Goal: Information Seeking & Learning: Learn about a topic

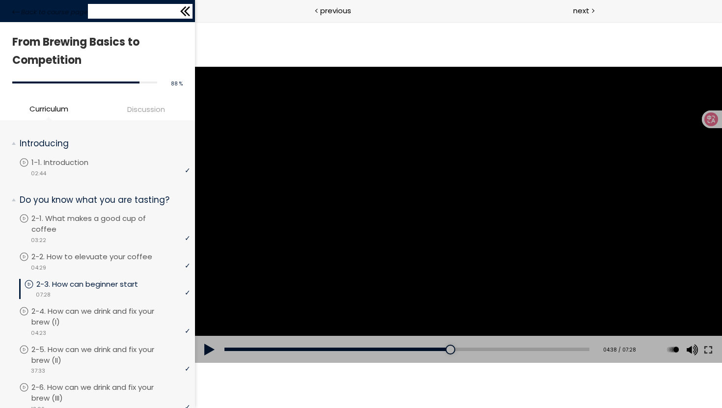
click at [181, 8] on icon at bounding box center [185, 11] width 15 height 15
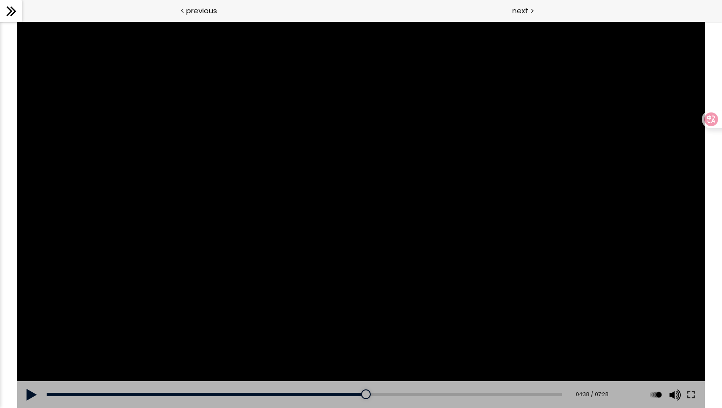
click at [16, 11] on icon at bounding box center [11, 11] width 15 height 15
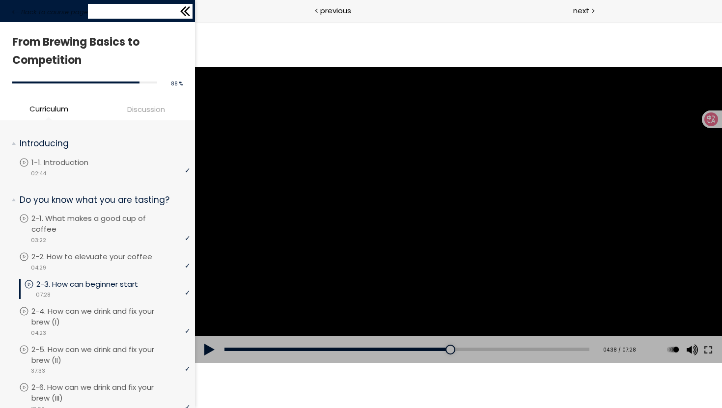
click at [16, 11] on icon at bounding box center [15, 11] width 7 height 7
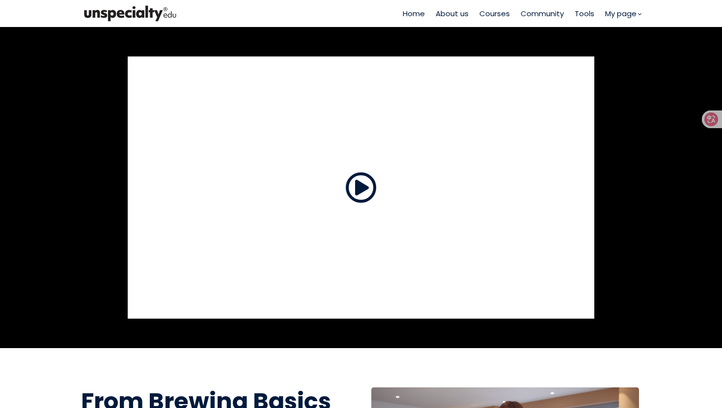
click at [128, 14] on img at bounding box center [130, 13] width 98 height 20
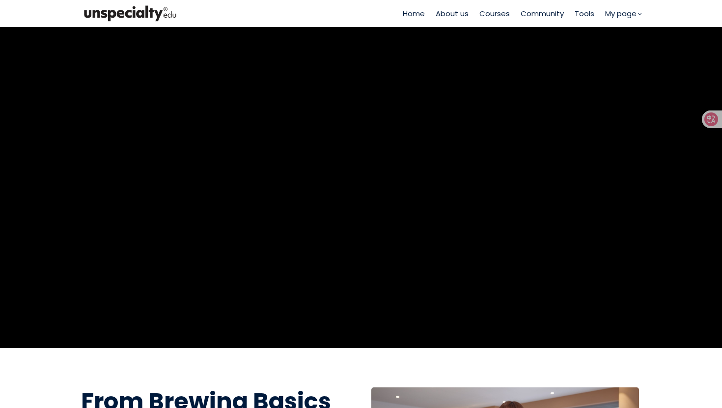
click at [138, 14] on img at bounding box center [130, 13] width 98 height 20
click at [123, 13] on img at bounding box center [130, 13] width 98 height 20
click at [110, 10] on img at bounding box center [130, 13] width 98 height 20
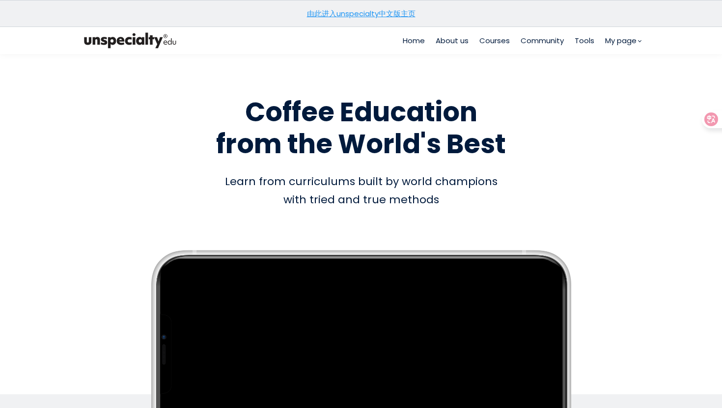
click at [487, 39] on span "Courses" at bounding box center [495, 40] width 30 height 11
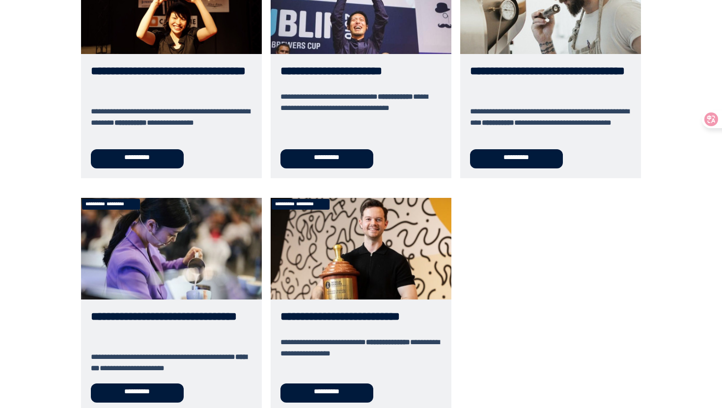
scroll to position [471, 0]
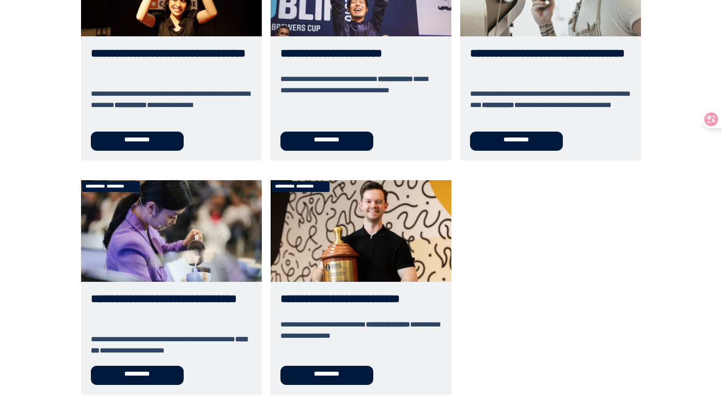
click at [345, 297] on link "**********" at bounding box center [361, 287] width 181 height 215
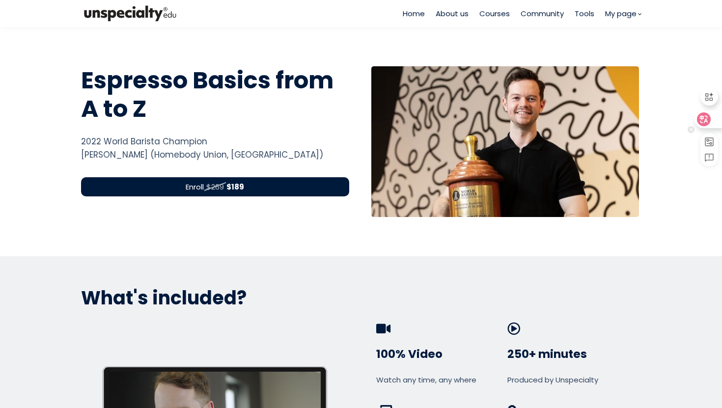
click at [712, 114] on div at bounding box center [708, 120] width 27 height 18
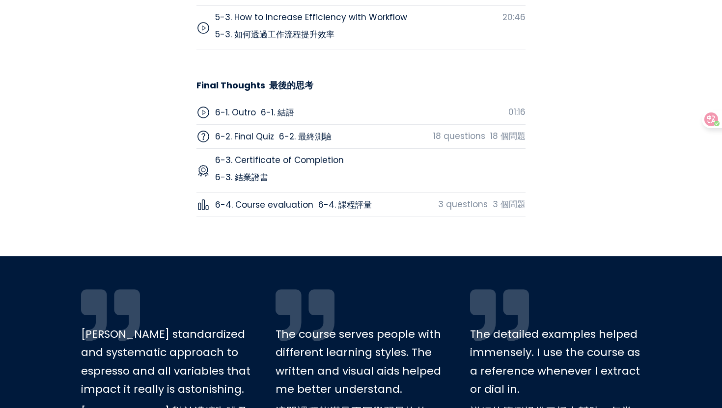
scroll to position [4808, 0]
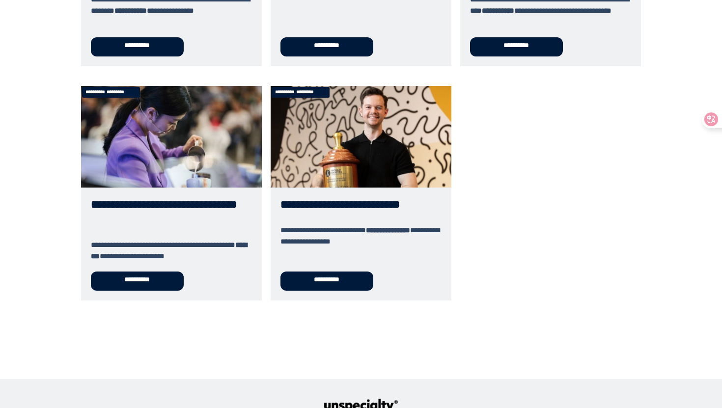
scroll to position [225, 0]
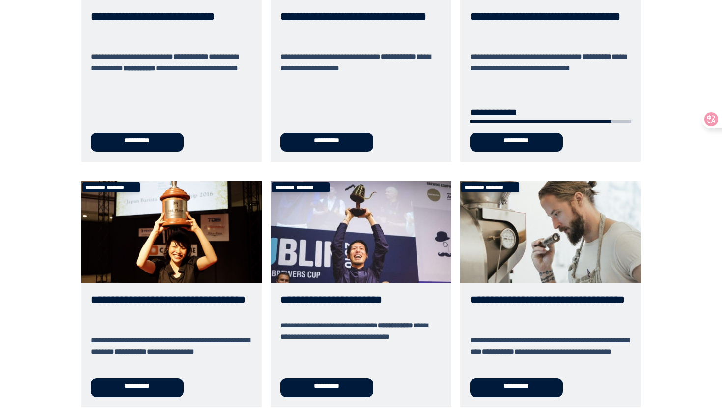
click at [139, 234] on link "**********" at bounding box center [171, 294] width 181 height 226
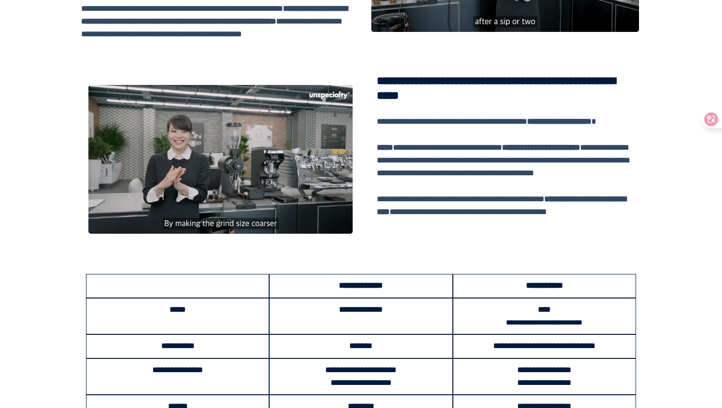
scroll to position [1156, 0]
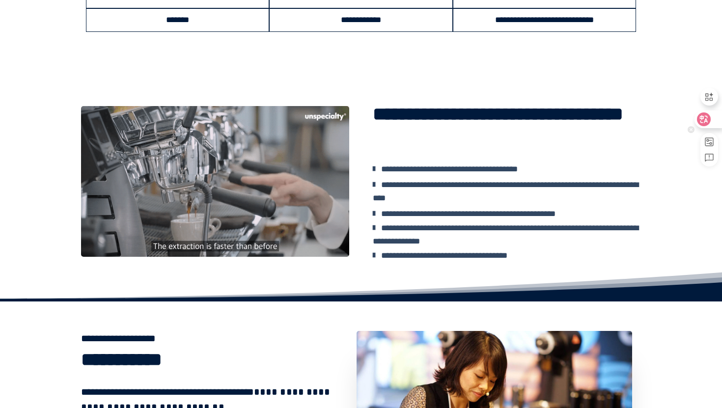
click at [706, 121] on icon at bounding box center [704, 120] width 14 height 14
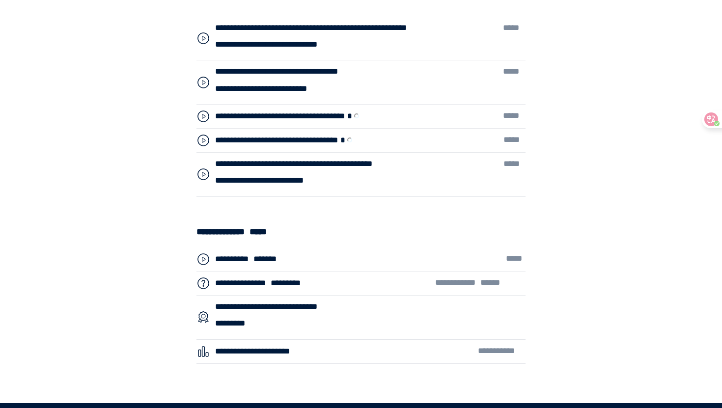
scroll to position [4058, 0]
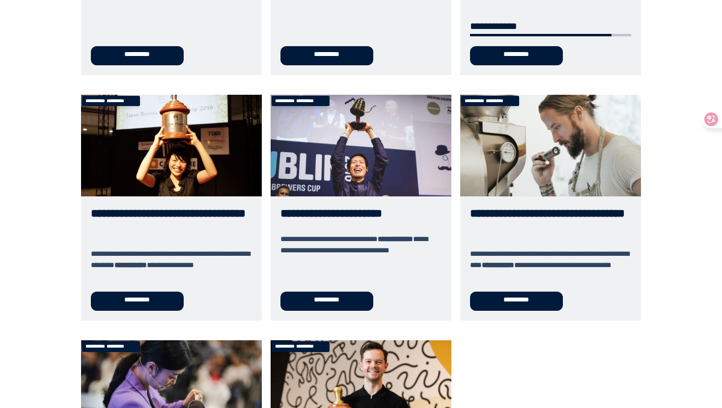
scroll to position [312, 0]
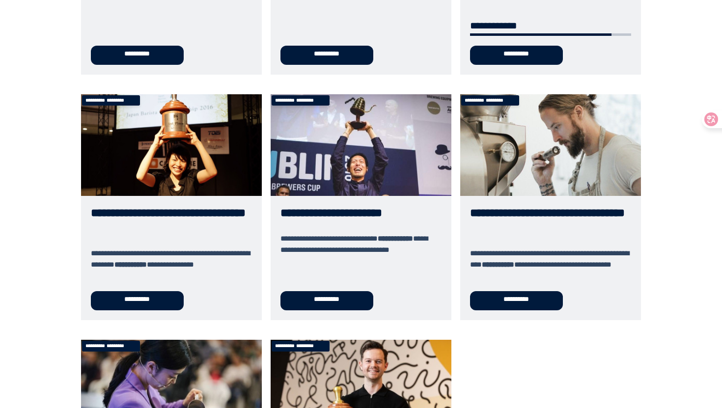
click at [294, 207] on link "**********" at bounding box center [361, 207] width 181 height 226
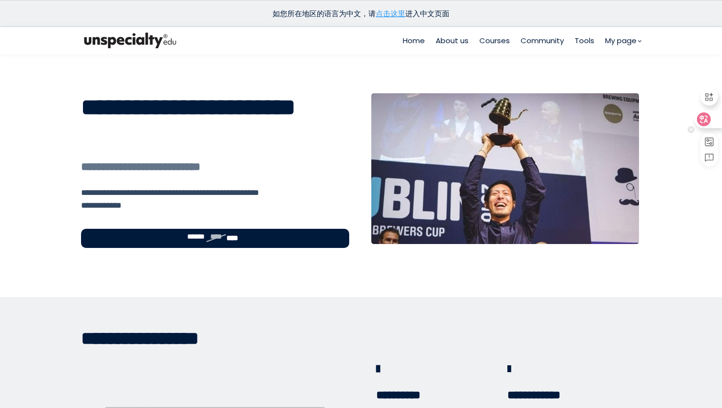
click at [714, 122] on div at bounding box center [708, 120] width 27 height 18
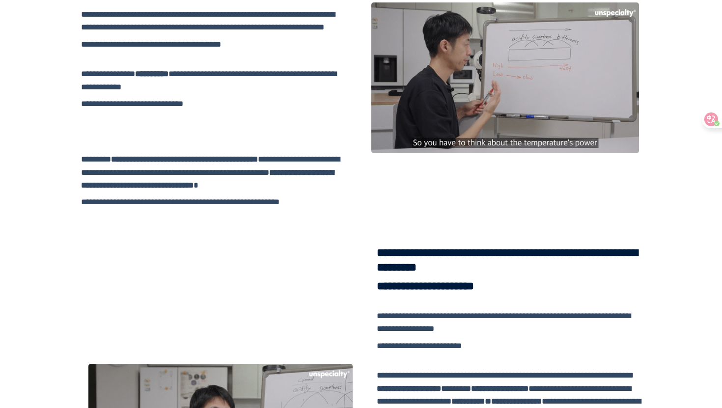
scroll to position [1021, 0]
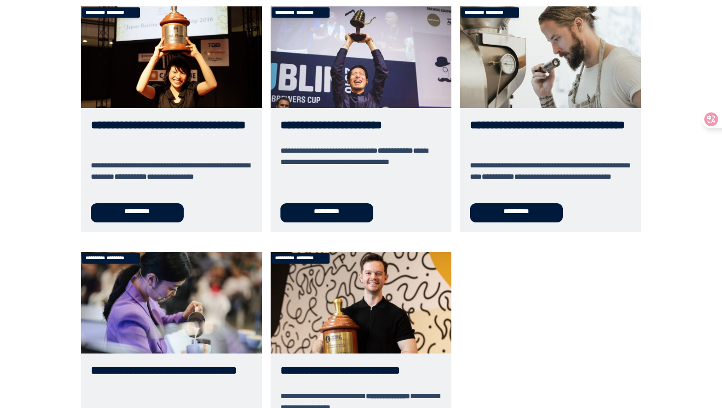
scroll to position [617, 0]
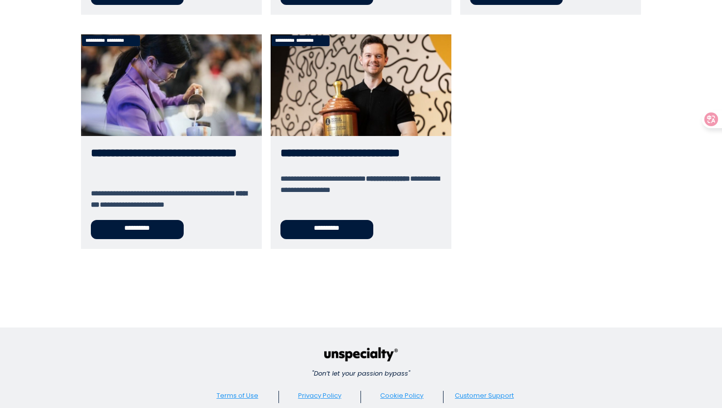
click at [220, 136] on link "**********" at bounding box center [171, 141] width 181 height 215
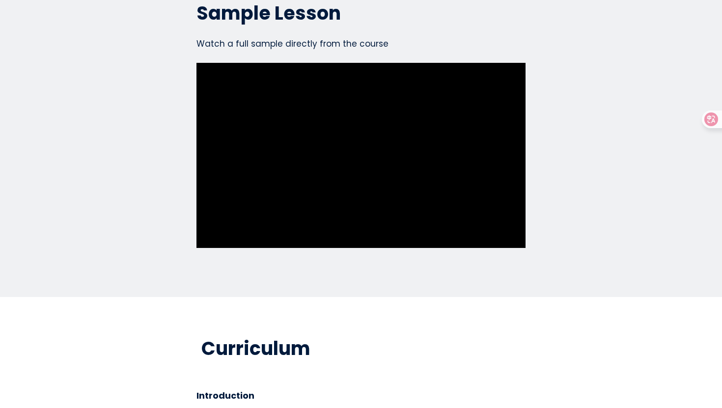
scroll to position [2572, 0]
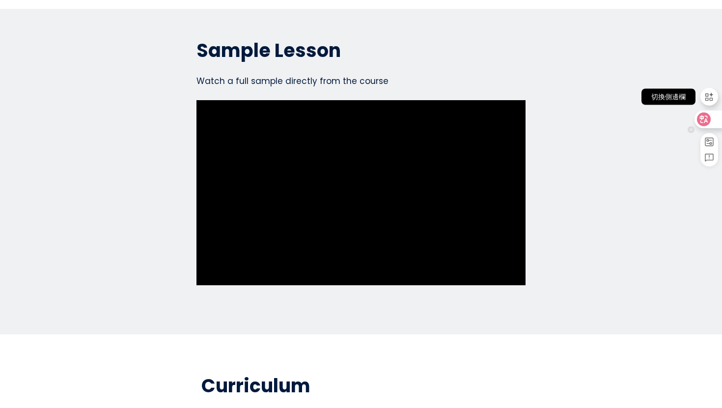
click at [706, 120] on icon at bounding box center [704, 119] width 8 height 8
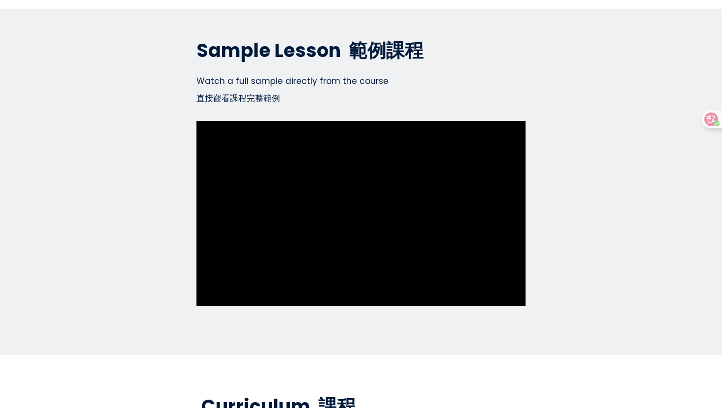
scroll to position [2636, 0]
click at [713, 120] on div at bounding box center [708, 120] width 27 height 18
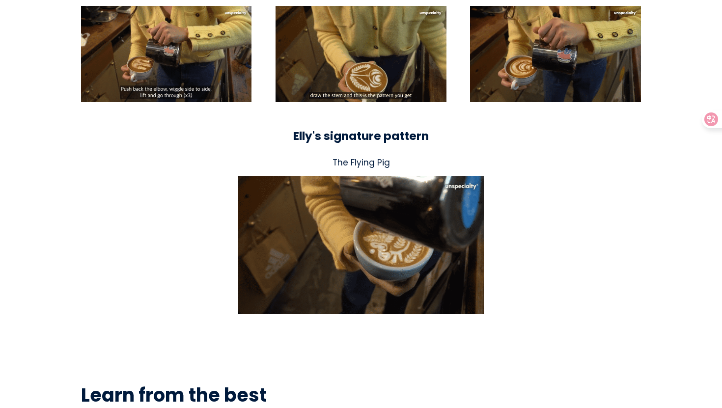
scroll to position [1945, 0]
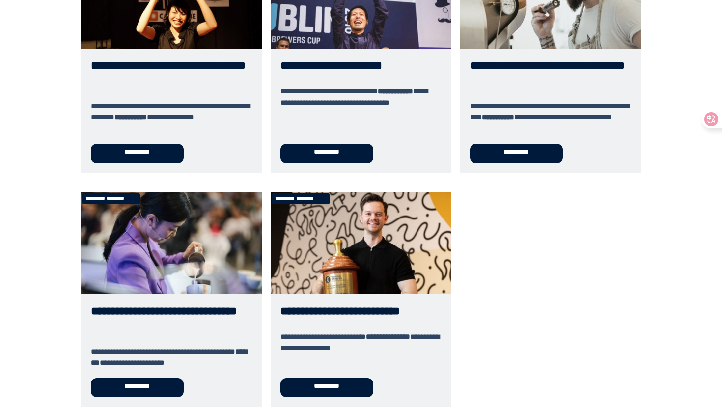
scroll to position [492, 0]
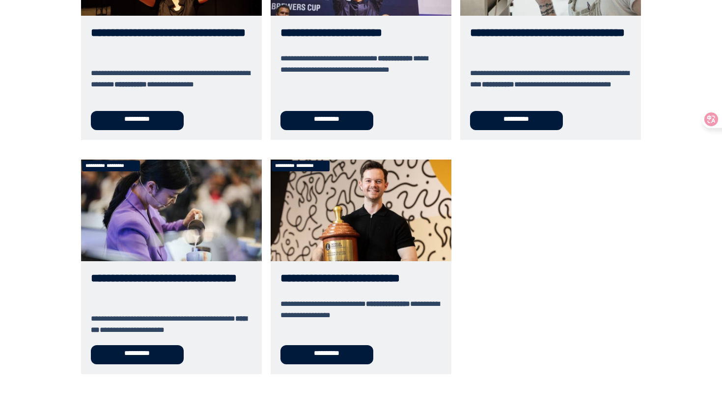
click at [308, 234] on link "**********" at bounding box center [361, 267] width 181 height 215
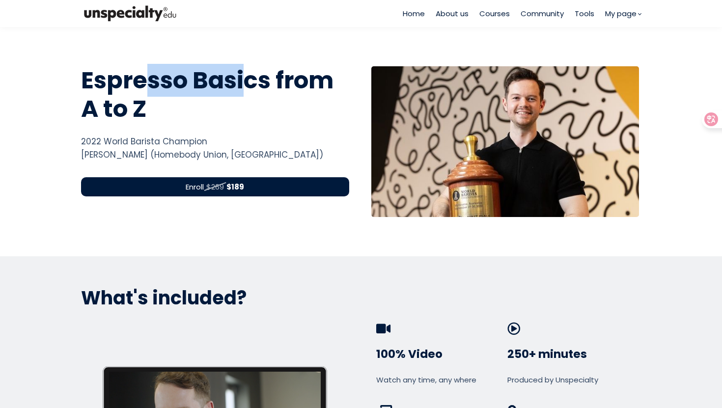
drag, startPoint x: 76, startPoint y: 71, endPoint x: 186, endPoint y: 79, distance: 110.9
click at [186, 79] on div "Espresso Basics from A to Z Espresso Basics from A to Z 2022 World Barista Cham…" at bounding box center [215, 141] width 283 height 151
copy h1 "Espresso"
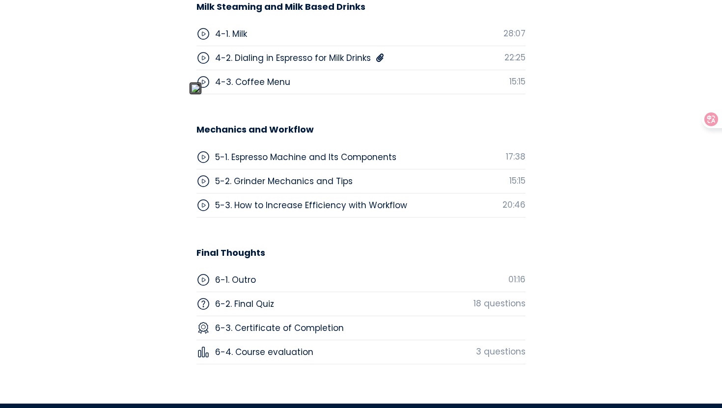
scroll to position [2966, 0]
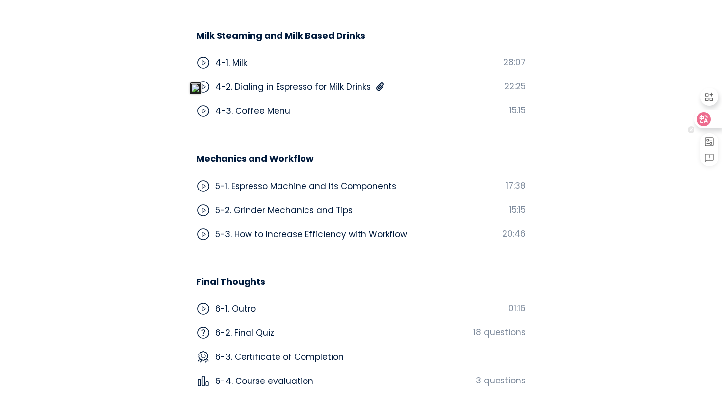
click at [702, 127] on div at bounding box center [708, 120] width 27 height 18
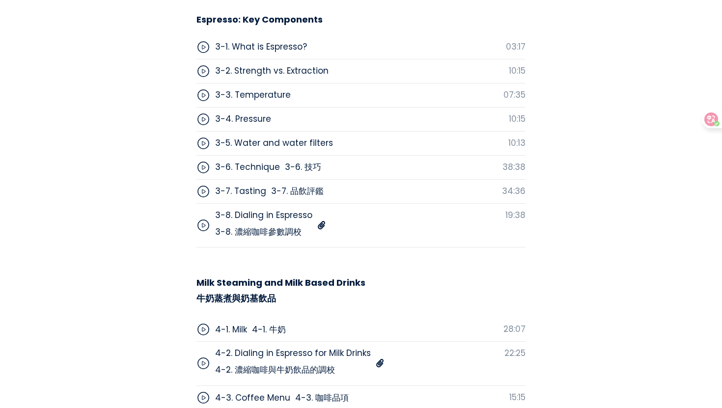
scroll to position [2739, 0]
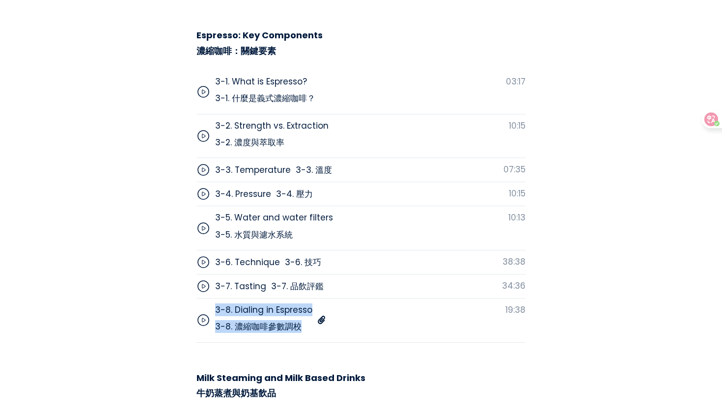
drag, startPoint x: 176, startPoint y: 296, endPoint x: 314, endPoint y: 296, distance: 137.1
click at [314, 296] on section "Course Lessons Curriculum 01 Welcome and Hello! 1-1. Intro 02:01 02 Coffee: Beh…" at bounding box center [361, 317] width 722 height 1156
copy div "3-8. Dialing in Espresso 3-8. 濃縮咖啡參數調校"
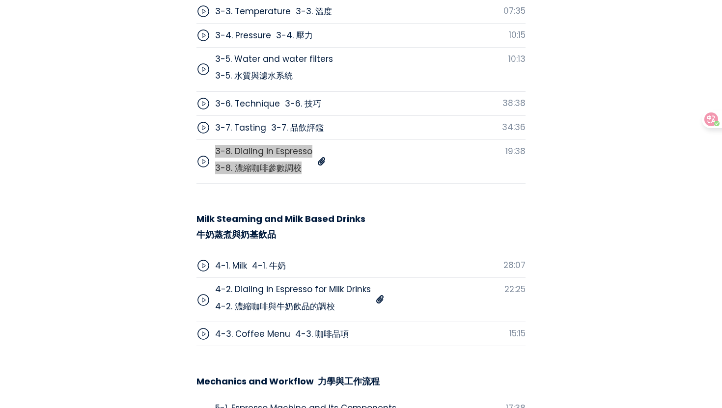
scroll to position [2955, 0]
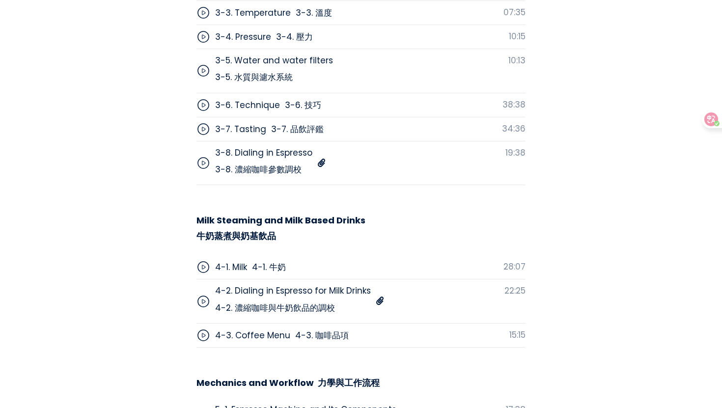
click at [153, 144] on section "Course Lessons 課程單元 Curriculum 課程 01 Welcome and Hello! 歡迎，您好！ 1-1. Intro 1-1. …" at bounding box center [361, 129] width 722 height 1215
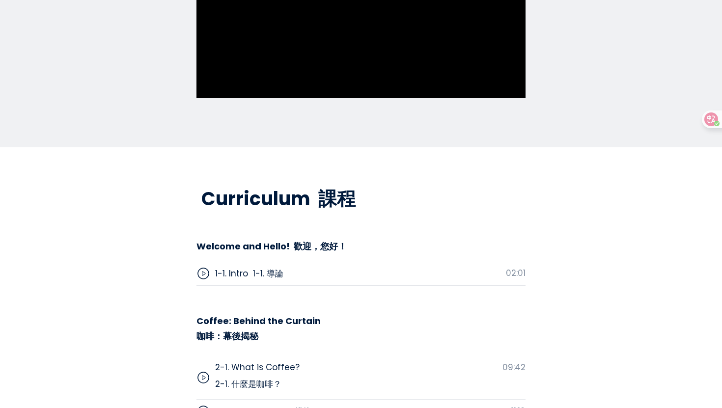
scroll to position [2635, 0]
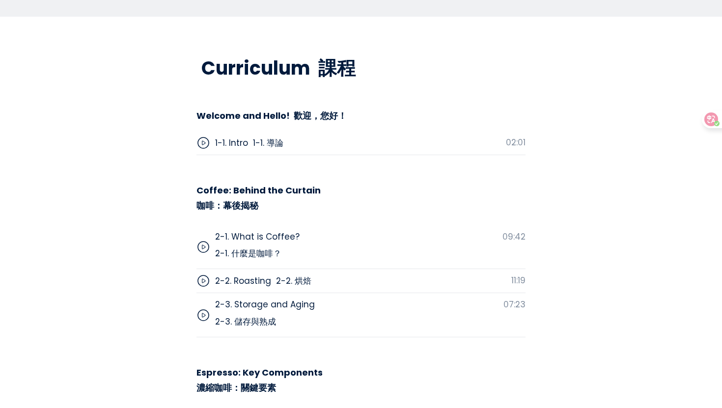
click at [245, 275] on div "2-2. Roasting 2-2. 烘焙" at bounding box center [263, 281] width 96 height 13
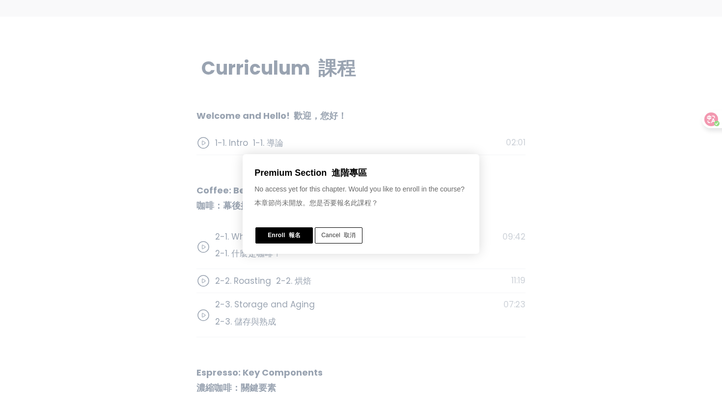
click at [321, 233] on button "Cancel 取消" at bounding box center [338, 236] width 47 height 16
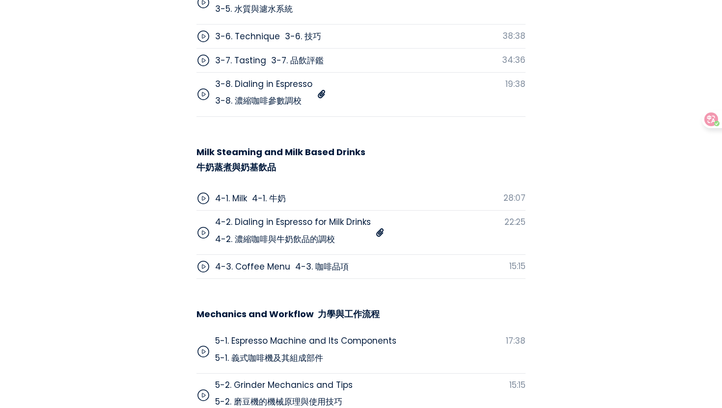
scroll to position [3298, 0]
